Goal: Information Seeking & Learning: Learn about a topic

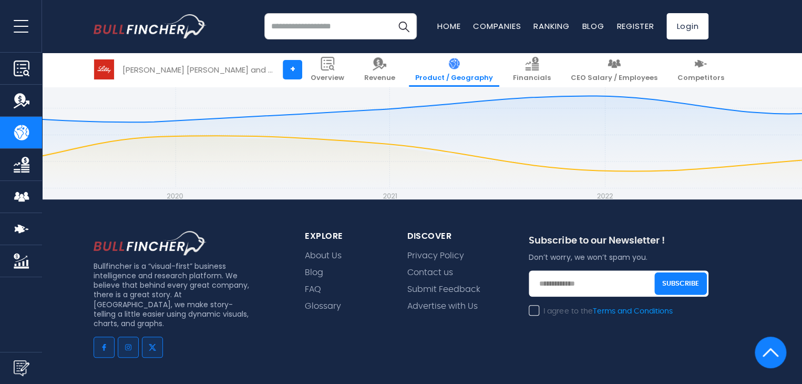
scroll to position [2434, 0]
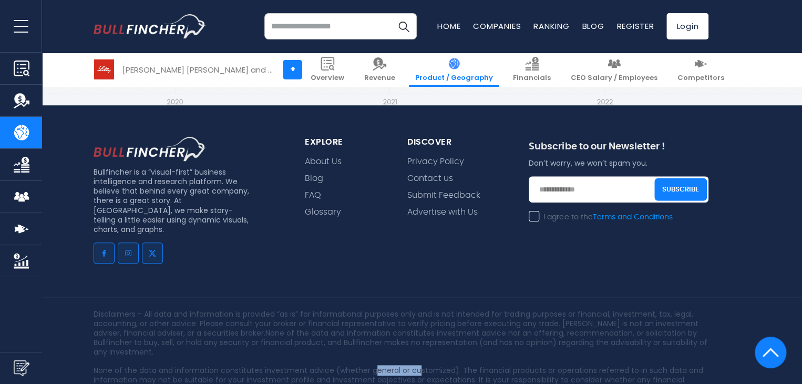
drag, startPoint x: 388, startPoint y: 283, endPoint x: 417, endPoint y: 283, distance: 28.9
click at [417, 309] on div "Disclaimers - All data and information is provided “as is” for informational pu…" at bounding box center [401, 361] width 630 height 104
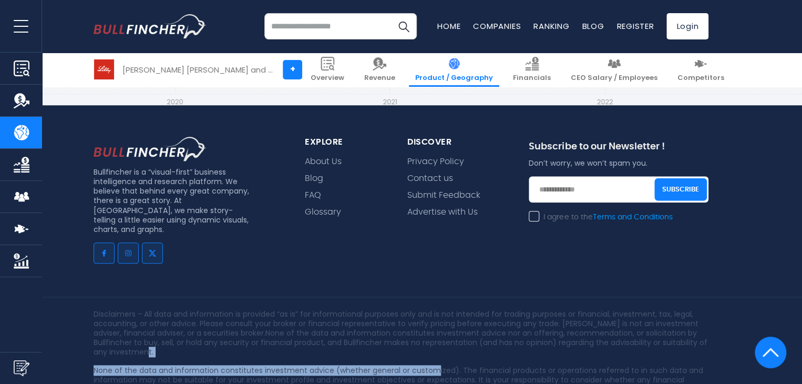
drag, startPoint x: 393, startPoint y: 288, endPoint x: 359, endPoint y: 307, distance: 39.3
click at [433, 309] on div "Disclaimers - All data and information is provided “as is” for informational pu…" at bounding box center [401, 361] width 630 height 104
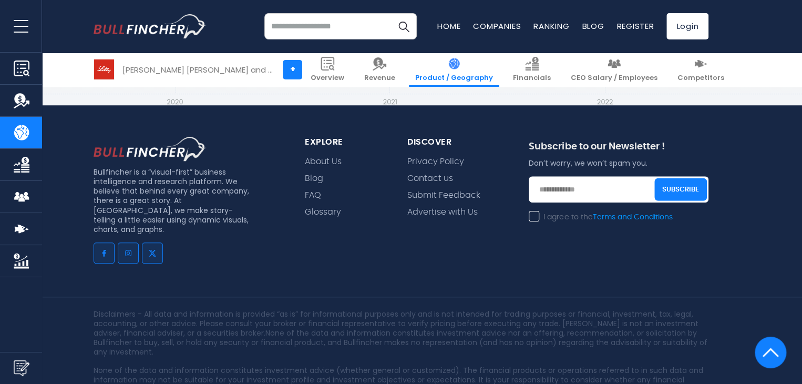
click at [341, 365] on p "None of the data and information constitutes investment advice (whether general…" at bounding box center [401, 389] width 615 height 48
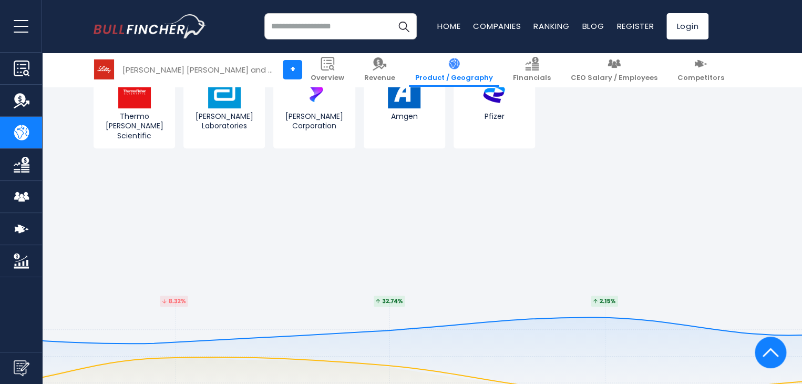
scroll to position [2276, 0]
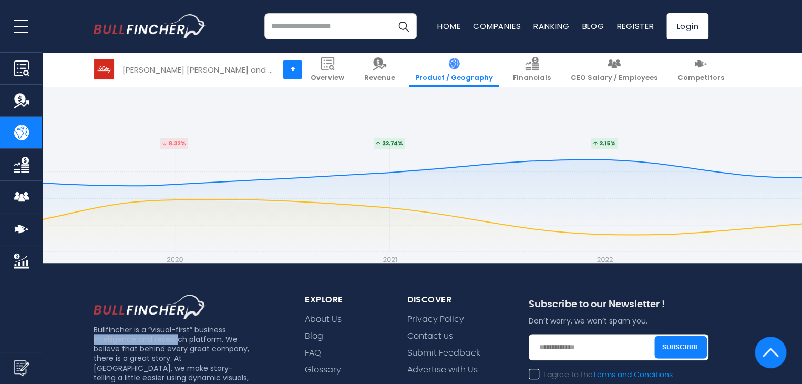
drag, startPoint x: 125, startPoint y: 261, endPoint x: 179, endPoint y: 265, distance: 53.8
click at [177, 294] on div "Bullfincher is a “visual-first” business intelligence and research platform. We…" at bounding box center [186, 360] width 211 height 133
click at [158, 325] on p "Bullfincher is a “visual-first” business intelligence and research platform. We…" at bounding box center [174, 358] width 160 height 67
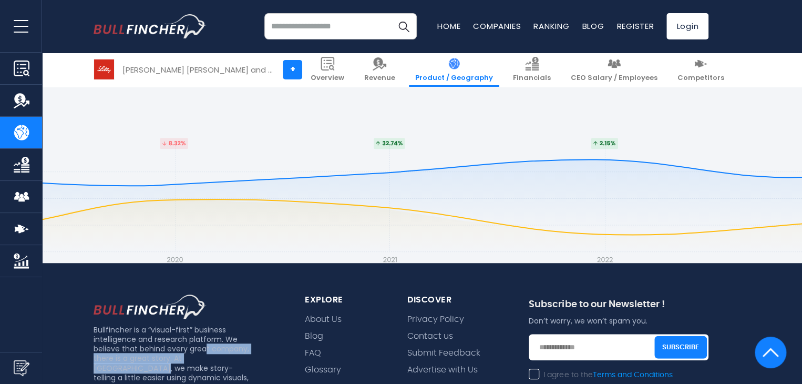
drag, startPoint x: 100, startPoint y: 291, endPoint x: 205, endPoint y: 277, distance: 105.9
click at [204, 325] on p "Bullfincher is a “visual-first” business intelligence and research platform. We…" at bounding box center [174, 358] width 160 height 67
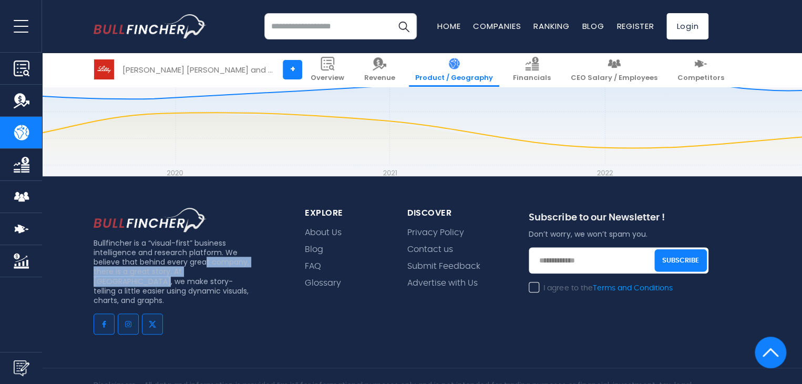
scroll to position [2434, 0]
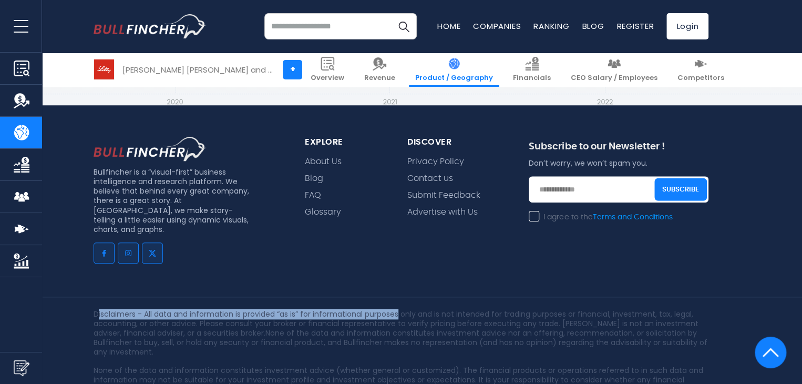
drag, startPoint x: 99, startPoint y: 234, endPoint x: 359, endPoint y: 239, distance: 260.1
click at [399, 309] on p "Disclaimers - All data and information is provided “as is” for informational pu…" at bounding box center [401, 333] width 615 height 48
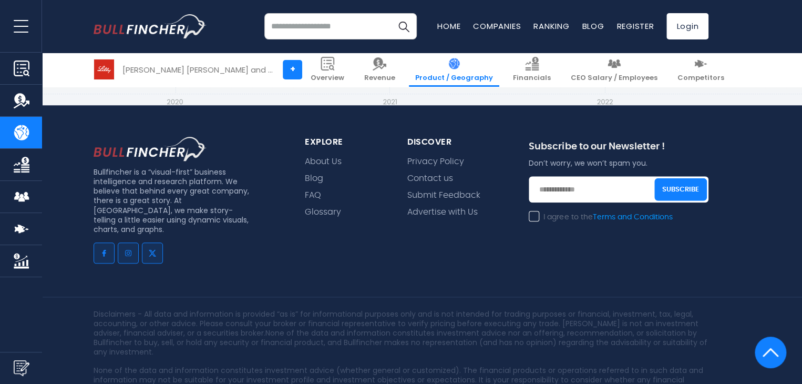
click at [220, 309] on p "Disclaimers - All data and information is provided “as is” for informational pu…" at bounding box center [401, 333] width 615 height 48
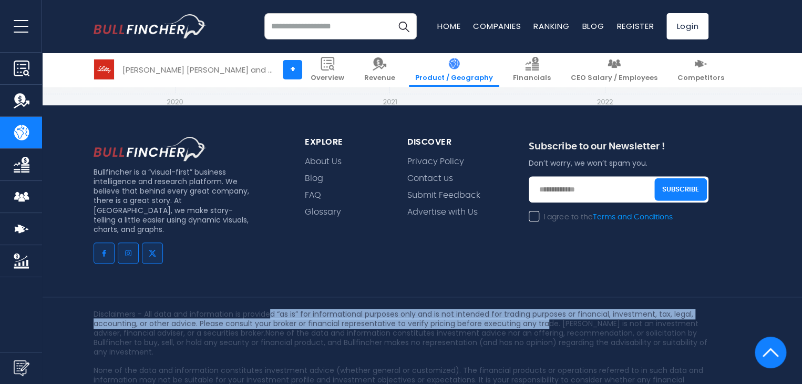
drag, startPoint x: 275, startPoint y: 237, endPoint x: 543, endPoint y: 246, distance: 268.1
click at [543, 309] on p "Disclaimers - All data and information is provided “as is” for informational pu…" at bounding box center [401, 333] width 615 height 48
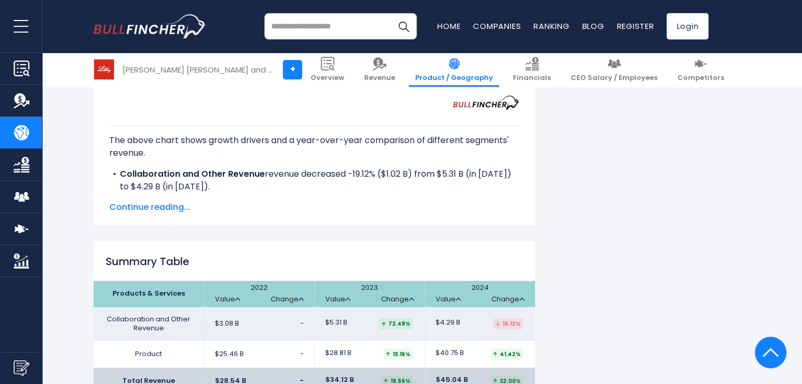
scroll to position [1540, 0]
